Goal: Task Accomplishment & Management: Use online tool/utility

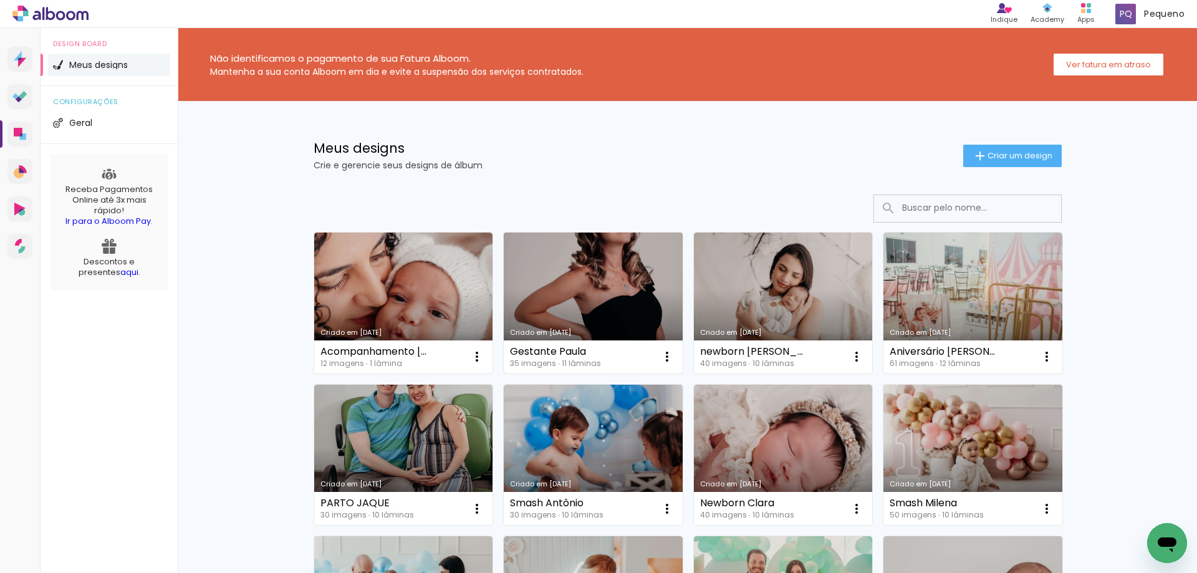
click at [571, 293] on link "Criado em [DATE]" at bounding box center [593, 303] width 179 height 141
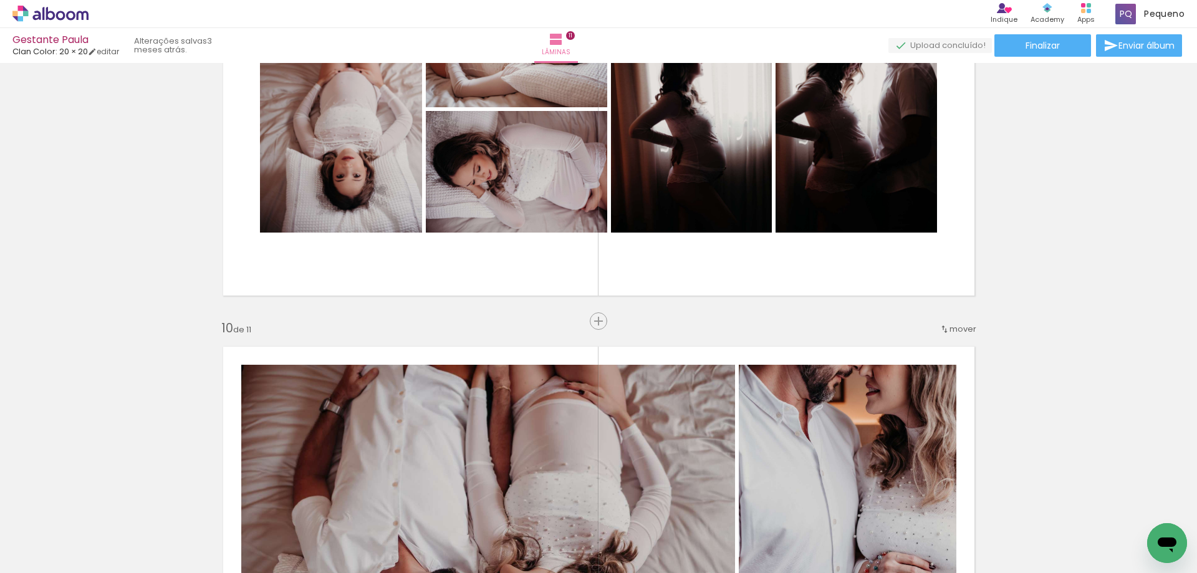
scroll to position [3443, 0]
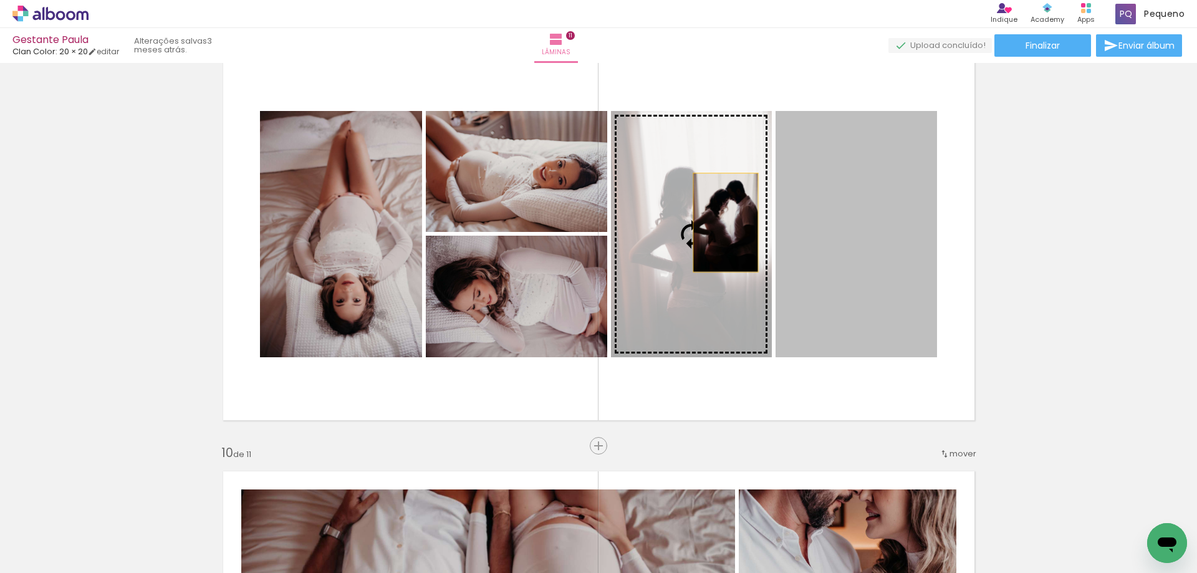
drag, startPoint x: 849, startPoint y: 214, endPoint x: 712, endPoint y: 223, distance: 137.5
click at [0, 0] on slot at bounding box center [0, 0] width 0 height 0
